Goal: Transaction & Acquisition: Purchase product/service

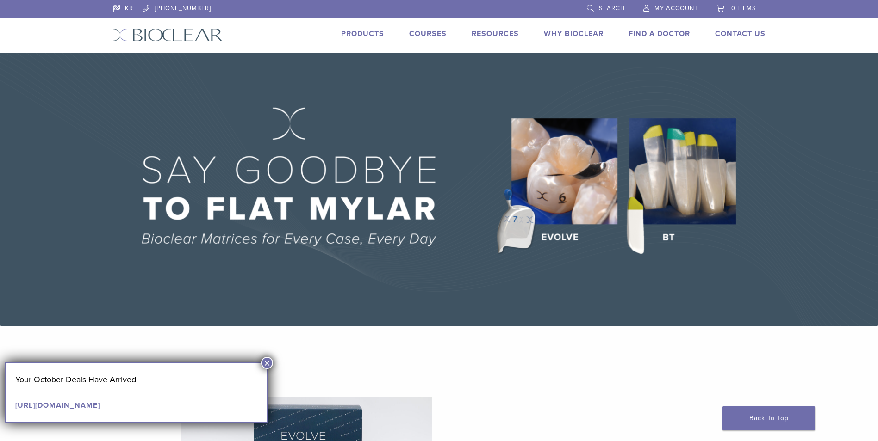
click at [359, 37] on link "Products" at bounding box center [362, 33] width 43 height 9
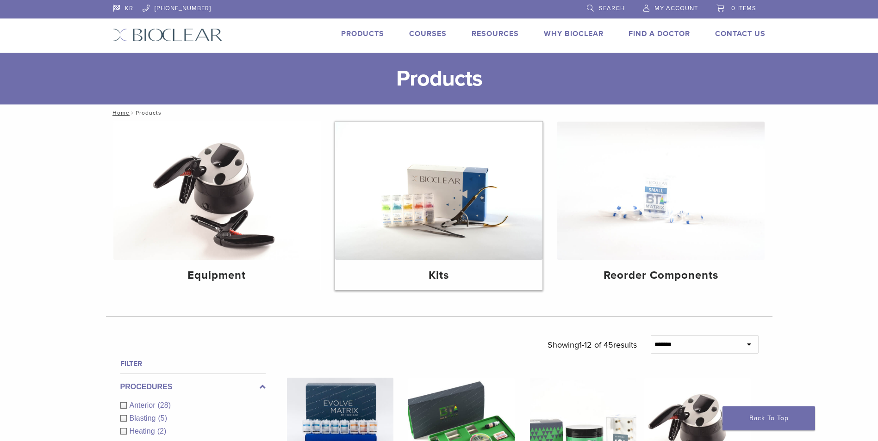
click at [497, 162] on img at bounding box center [438, 191] width 207 height 138
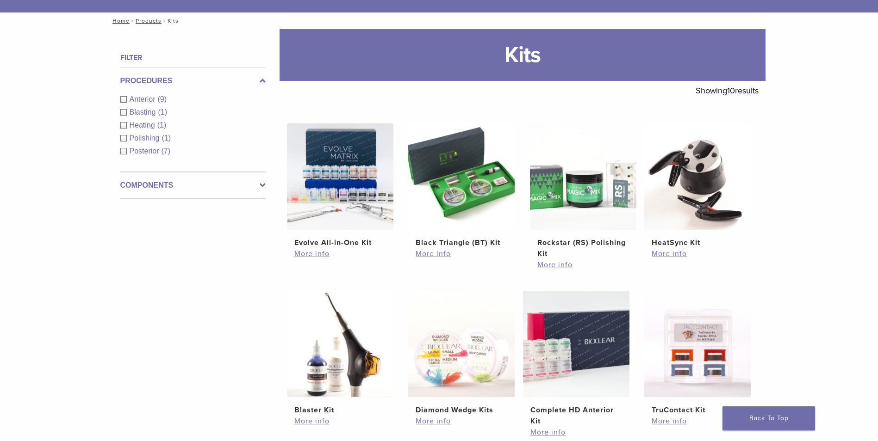
scroll to position [93, 0]
click at [371, 252] on link "More info" at bounding box center [340, 253] width 92 height 11
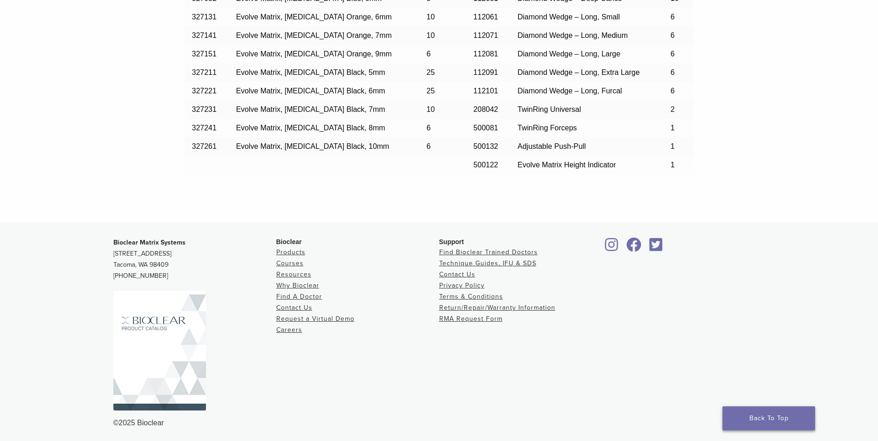
scroll to position [880, 0]
